Goal: Task Accomplishment & Management: Use online tool/utility

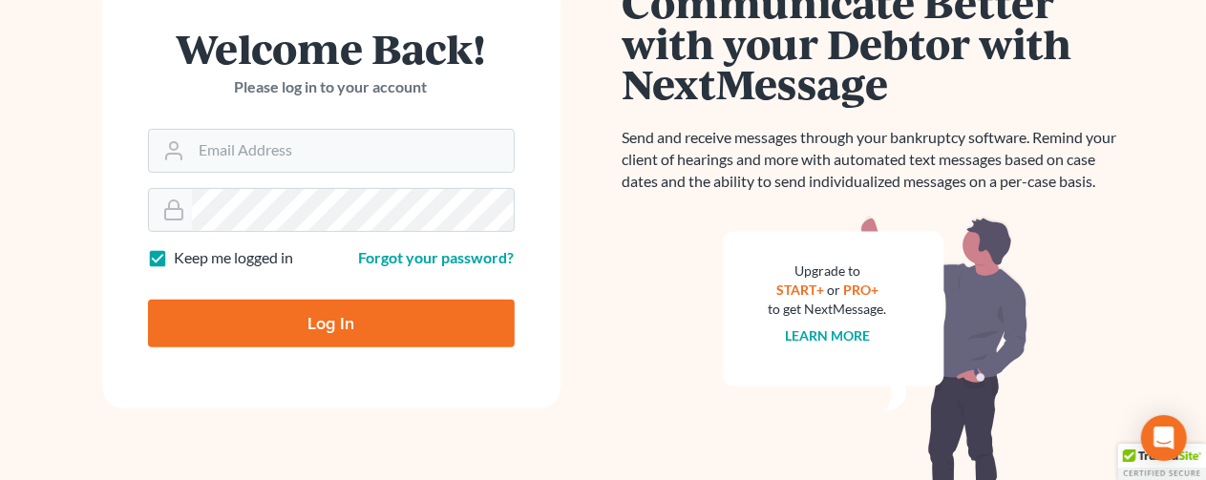
scroll to position [286, 0]
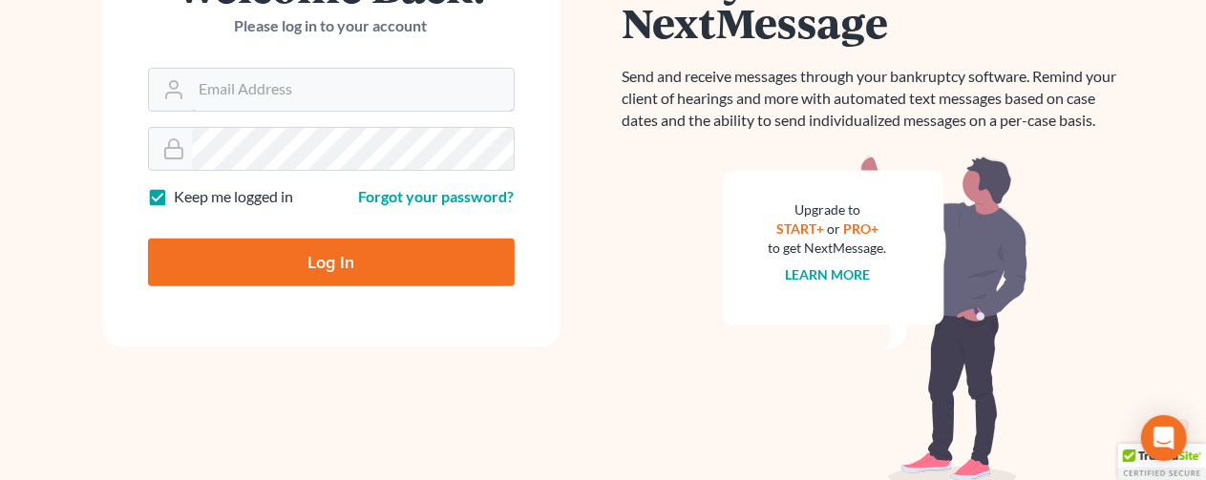
type input "[EMAIL_ADDRESS][DOMAIN_NAME]"
click at [288, 259] on input "Log In" at bounding box center [331, 263] width 367 height 48
type input "Thinking..."
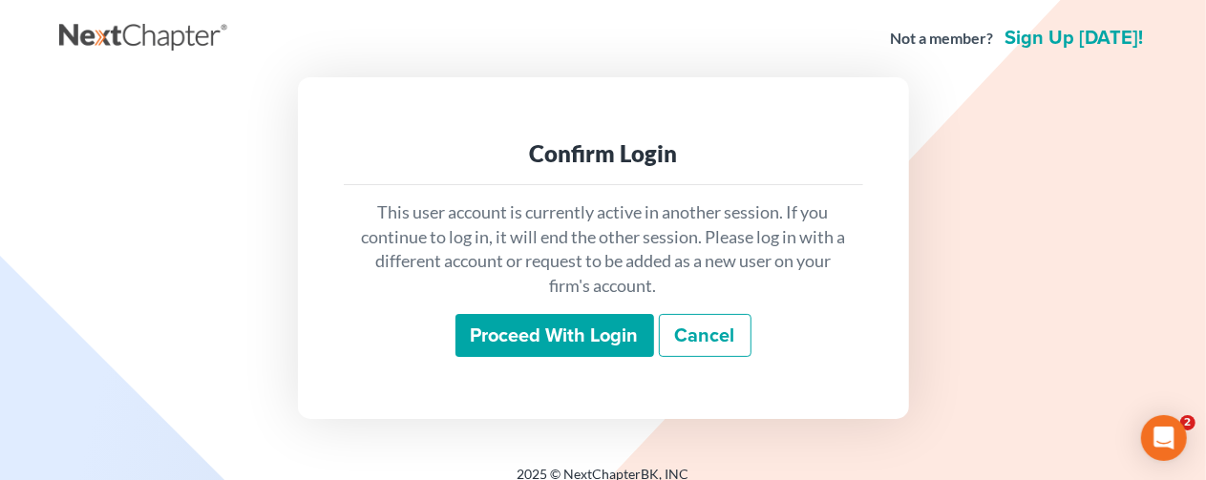
click at [538, 341] on input "Proceed with login" at bounding box center [554, 336] width 199 height 44
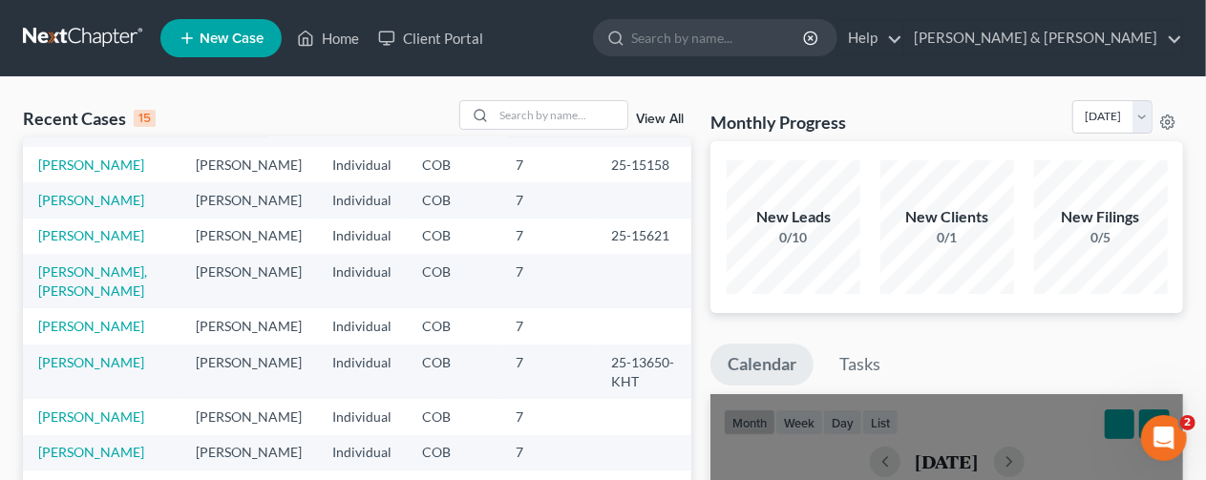
scroll to position [95, 0]
